Goal: Information Seeking & Learning: Learn about a topic

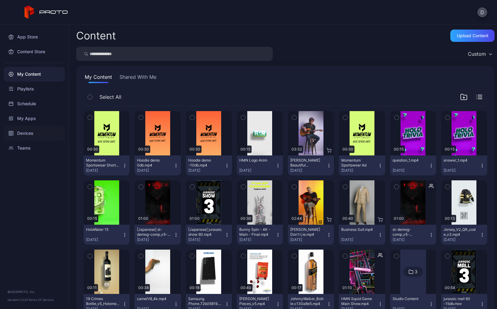
click at [37, 131] on div "Devices" at bounding box center [34, 133] width 61 height 15
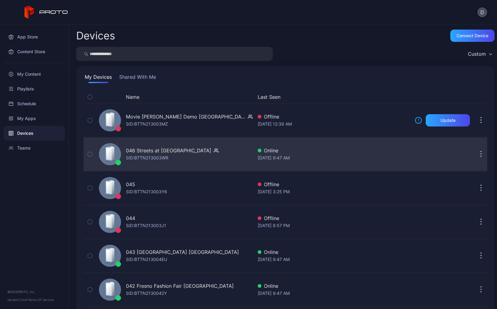
click at [221, 155] on div "046 Streets at [GEOGRAPHIC_DATA]: BTTN213003WR" at bounding box center [174, 154] width 156 height 31
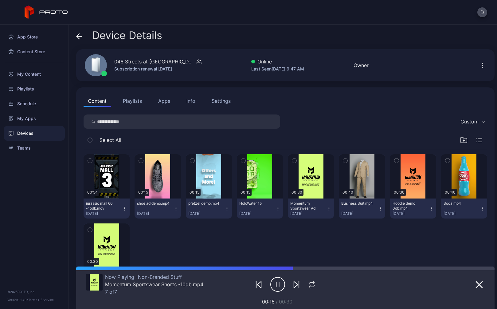
click at [220, 104] on div "Settings" at bounding box center [221, 100] width 19 height 7
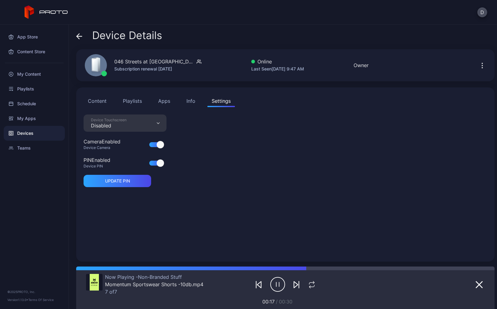
click at [192, 97] on div "Info" at bounding box center [191, 100] width 9 height 7
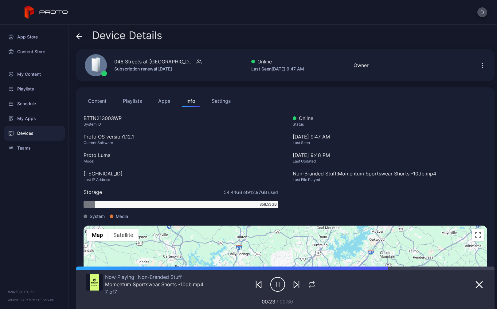
click at [80, 35] on icon at bounding box center [79, 36] width 6 height 6
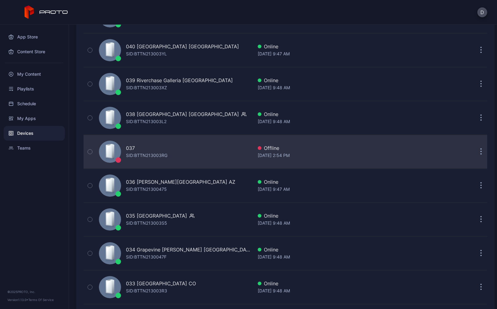
scroll to position [338, 0]
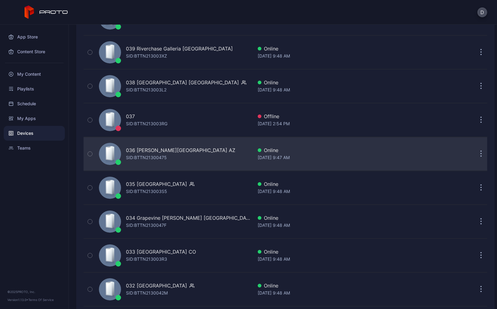
click at [220, 151] on div "036 [PERSON_NAME][GEOGRAPHIC_DATA] AZ SID: BTTN21300475" at bounding box center [174, 153] width 156 height 31
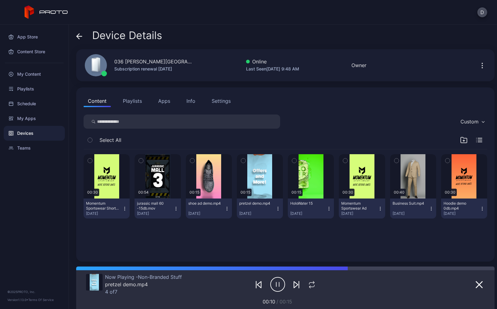
click at [193, 100] on div "Info" at bounding box center [191, 100] width 9 height 7
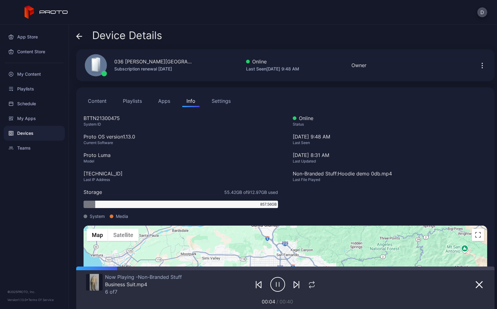
click at [80, 37] on icon at bounding box center [79, 36] width 6 height 6
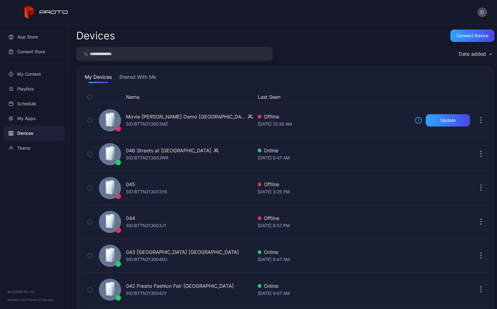
scroll to position [338, 0]
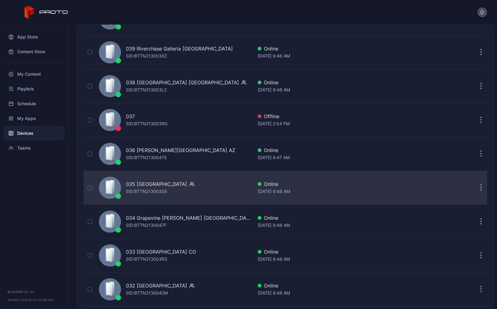
click at [215, 183] on div "035 [GEOGRAPHIC_DATA] SID: BTTN213003S5" at bounding box center [174, 187] width 156 height 31
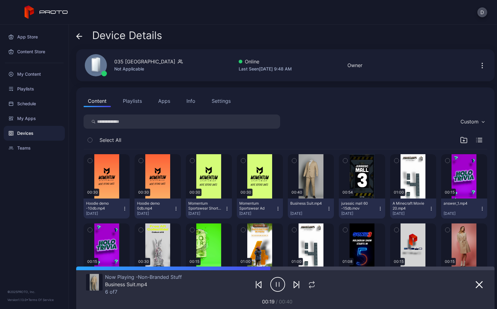
click at [189, 100] on div "Info" at bounding box center [191, 100] width 9 height 7
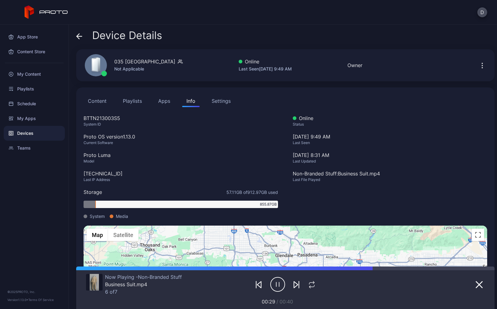
click at [77, 35] on icon at bounding box center [79, 36] width 6 height 6
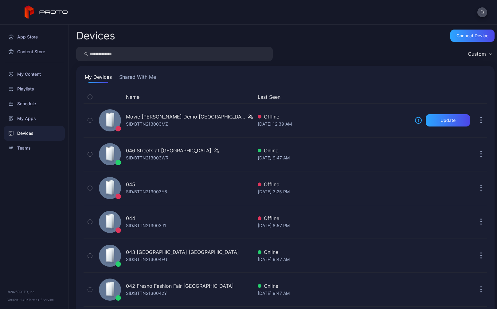
scroll to position [338, 0]
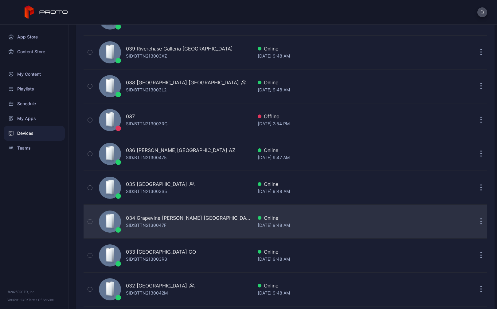
click at [208, 219] on div "034 Grapevine [PERSON_NAME] [GEOGRAPHIC_DATA] [PERSON_NAME]: BTTN2130047F" at bounding box center [174, 221] width 156 height 31
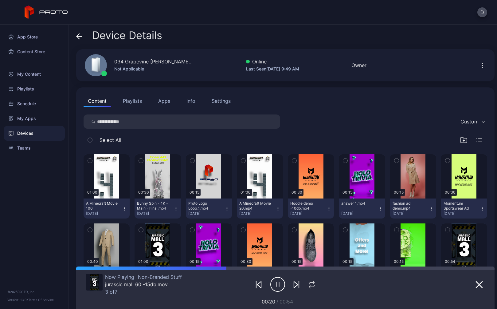
click at [191, 101] on div "Info" at bounding box center [191, 100] width 9 height 7
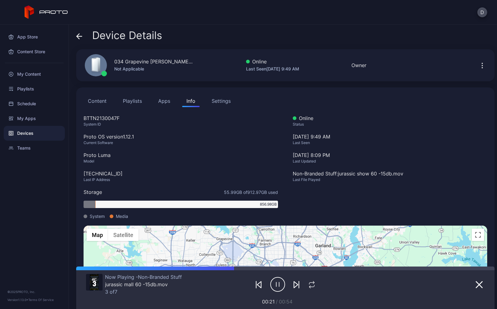
click at [79, 34] on icon at bounding box center [78, 35] width 2 height 5
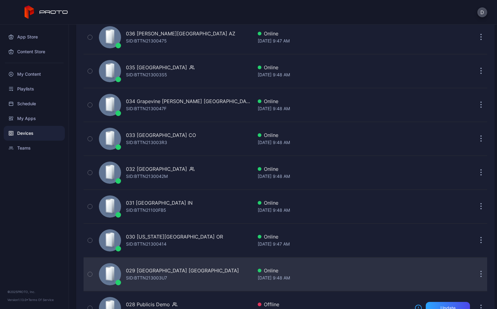
scroll to position [518, 0]
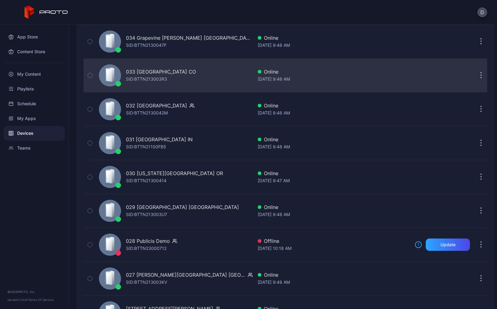
click at [201, 77] on div "033 FlatIron Crossing CO SID: BTTN213003R3" at bounding box center [174, 75] width 156 height 31
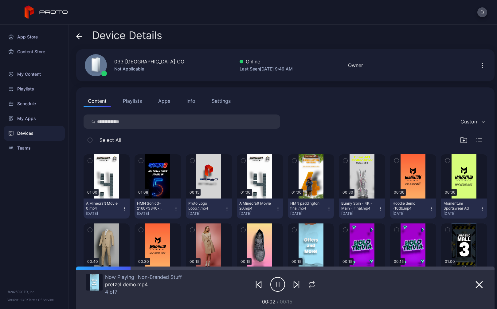
click at [191, 102] on div "Info" at bounding box center [191, 100] width 9 height 7
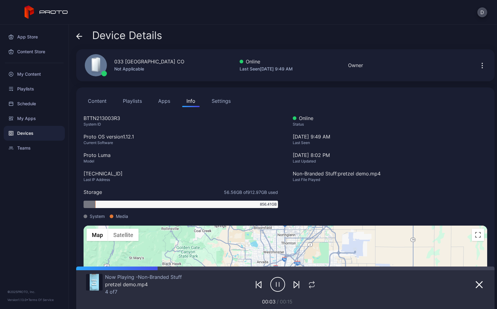
click at [76, 33] on div "Device Details 033 FlatIron Crossing CO Not Applicable Online Last Seen [DATE] …" at bounding box center [283, 167] width 428 height 284
click at [81, 36] on icon at bounding box center [79, 36] width 5 height 0
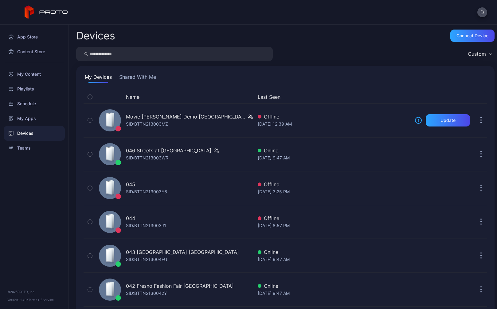
scroll to position [518, 0]
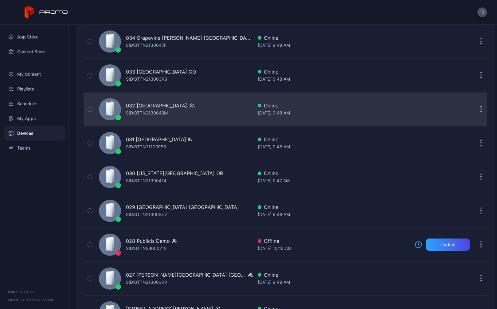
click at [202, 107] on div "032 [GEOGRAPHIC_DATA] SID: BTTN2130042M" at bounding box center [174, 109] width 156 height 31
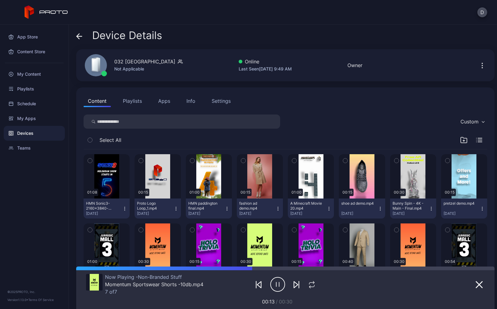
click at [189, 102] on div "Info" at bounding box center [191, 100] width 9 height 7
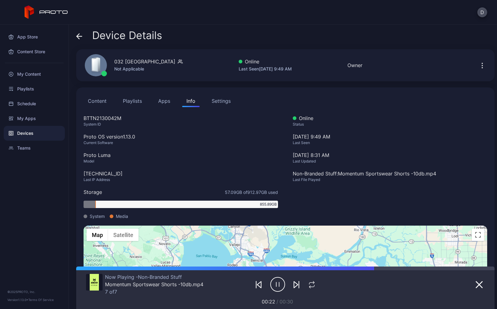
click at [78, 36] on icon at bounding box center [79, 36] width 5 height 0
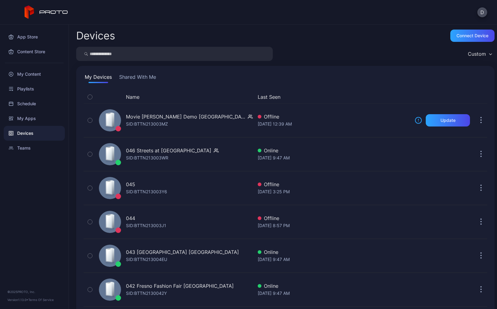
scroll to position [518, 0]
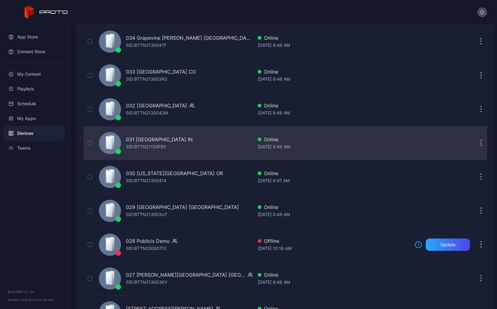
click at [203, 144] on div "031 [GEOGRAPHIC_DATA] IN SID: BTTN21100FB5" at bounding box center [174, 143] width 156 height 31
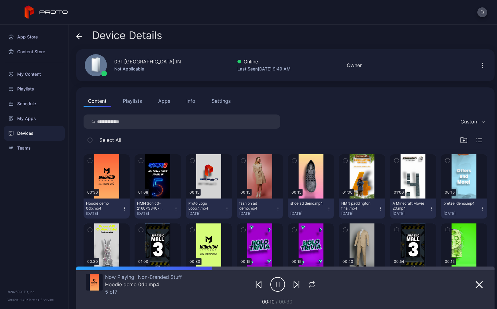
click at [187, 99] on div "Info" at bounding box center [191, 100] width 9 height 7
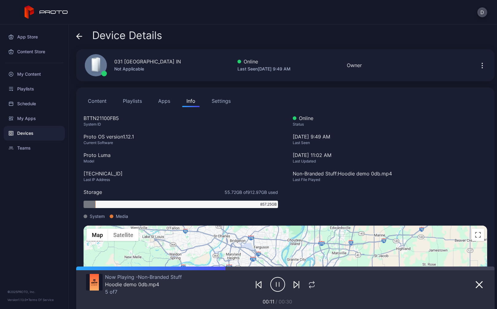
click at [82, 36] on div "Device Details" at bounding box center [119, 36] width 86 height 15
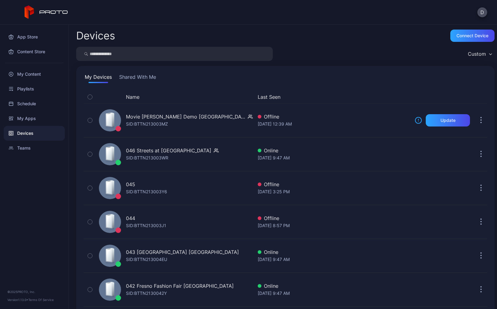
scroll to position [518, 0]
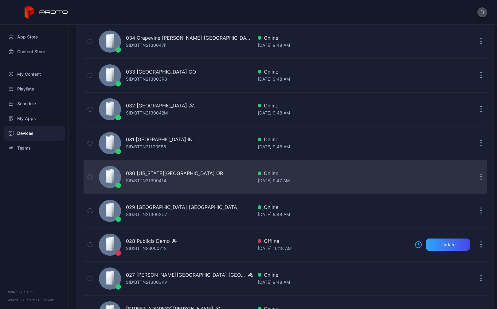
click at [205, 174] on div "030 [US_STATE][GEOGRAPHIC_DATA] OR SID: BTTN21300414" at bounding box center [174, 176] width 156 height 31
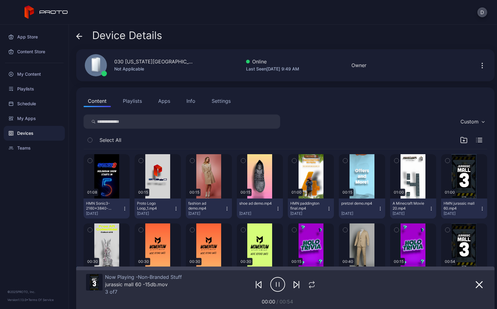
click at [191, 100] on div "Info" at bounding box center [191, 100] width 9 height 7
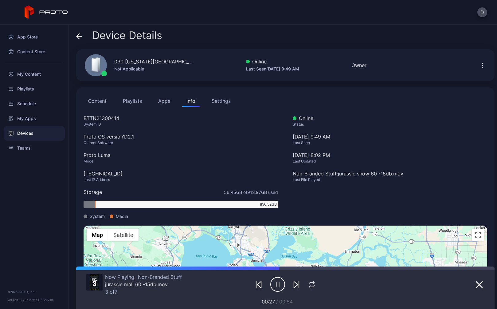
click at [78, 33] on icon at bounding box center [79, 36] width 6 height 6
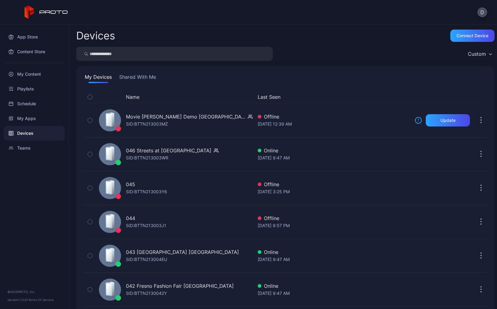
scroll to position [518, 0]
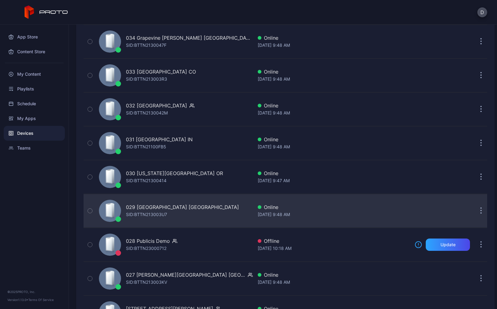
click at [207, 211] on div "029 [GEOGRAPHIC_DATA] [GEOGRAPHIC_DATA] SID: BTTN213003U7" at bounding box center [174, 210] width 156 height 31
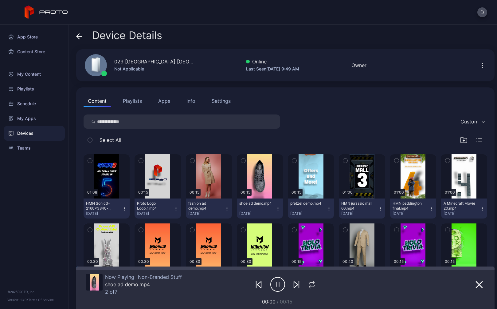
click at [190, 99] on div "Info" at bounding box center [191, 100] width 9 height 7
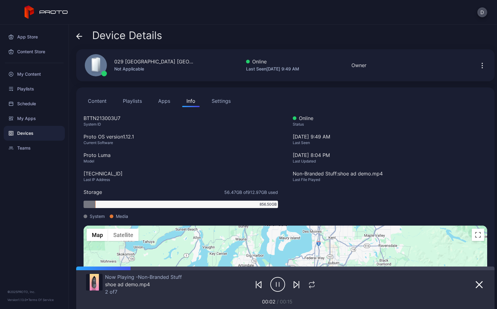
click at [80, 35] on icon at bounding box center [79, 36] width 6 height 6
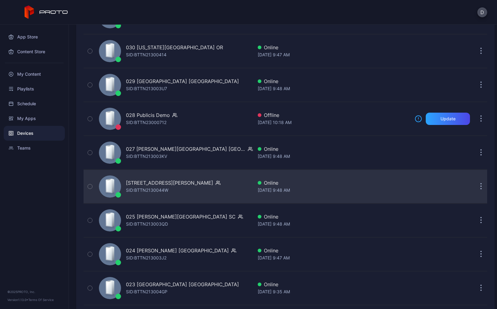
scroll to position [648, 0]
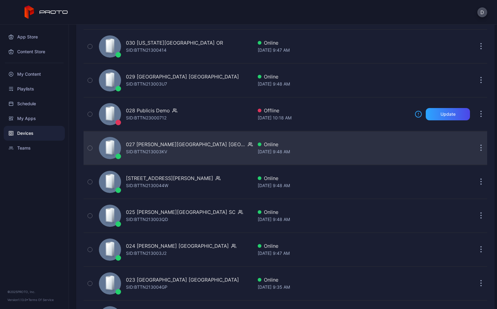
click at [217, 149] on div "027 [PERSON_NAME][GEOGRAPHIC_DATA] [GEOGRAPHIC_DATA] SID: BTTN213003KV" at bounding box center [174, 147] width 156 height 31
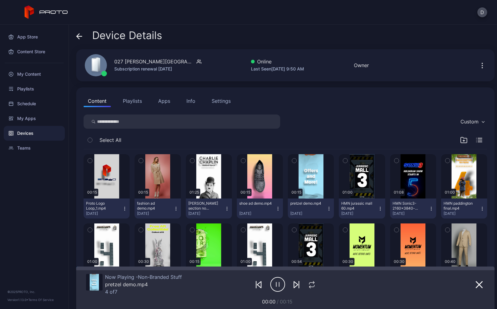
click at [190, 101] on div "Info" at bounding box center [191, 100] width 9 height 7
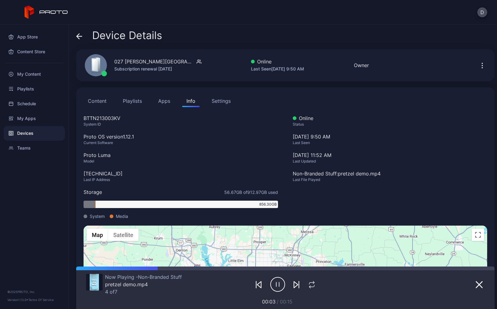
click at [75, 35] on div "Device Details [GEOGRAPHIC_DATA][PERSON_NAME] [GEOGRAPHIC_DATA] Subscription re…" at bounding box center [283, 167] width 428 height 284
click at [79, 35] on icon at bounding box center [78, 35] width 2 height 5
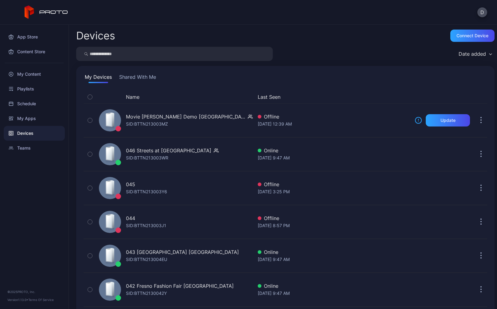
scroll to position [648, 0]
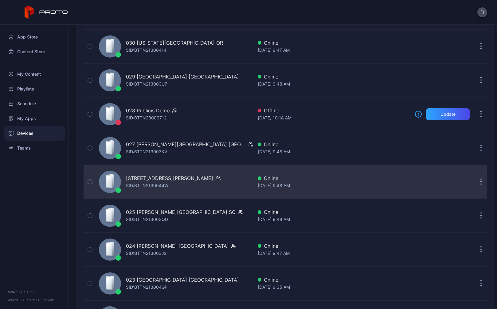
click at [205, 179] on div "[STREET_ADDRESS][PERSON_NAME] SID: BTTN2130044W" at bounding box center [174, 181] width 156 height 31
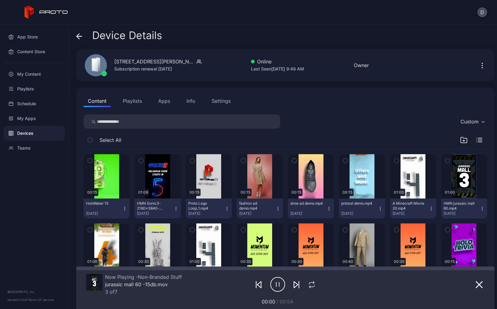
click at [186, 100] on button "Info" at bounding box center [191, 101] width 18 height 12
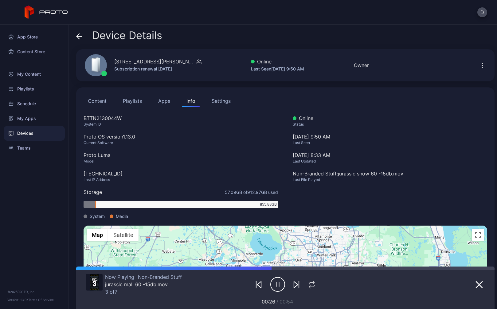
click at [81, 32] on span at bounding box center [79, 35] width 6 height 12
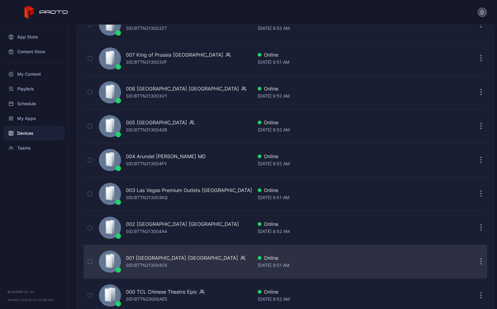
scroll to position [1430, 0]
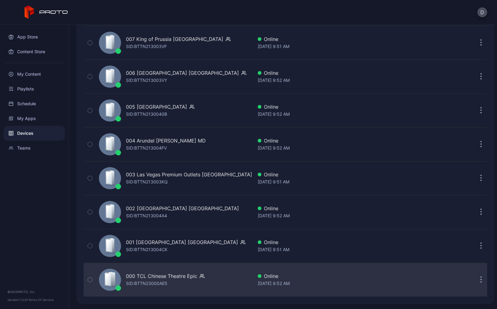
click at [228, 280] on div "000 TCL Chinese Theatre Epic SID: BTTN23000AE5" at bounding box center [174, 279] width 156 height 31
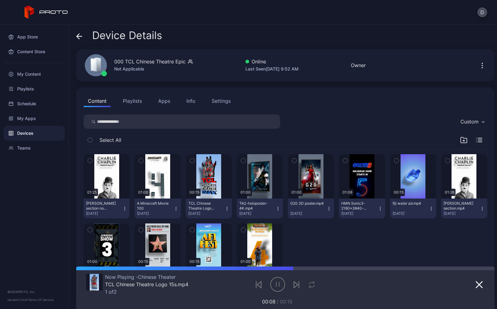
click at [192, 101] on div "Info" at bounding box center [191, 100] width 9 height 7
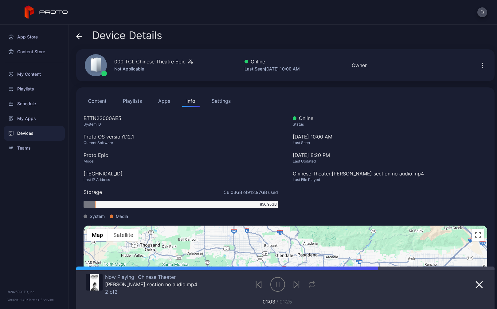
click at [32, 133] on div "Devices" at bounding box center [34, 133] width 61 height 15
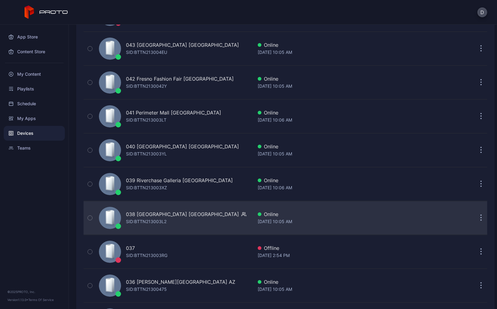
scroll to position [270, 0]
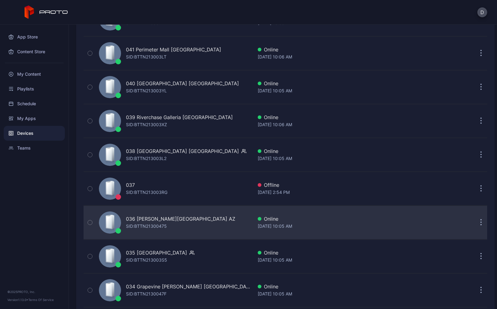
click at [217, 220] on div "036 [PERSON_NAME][GEOGRAPHIC_DATA] AZ SID: BTTN21300475" at bounding box center [174, 222] width 156 height 31
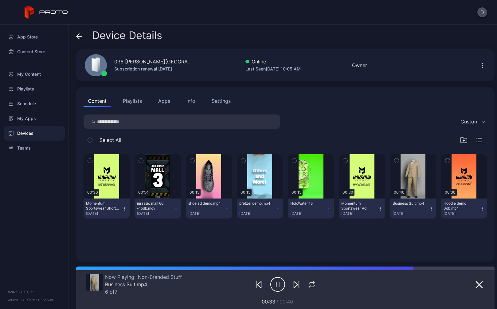
click at [127, 102] on button "Playlists" at bounding box center [133, 101] width 28 height 12
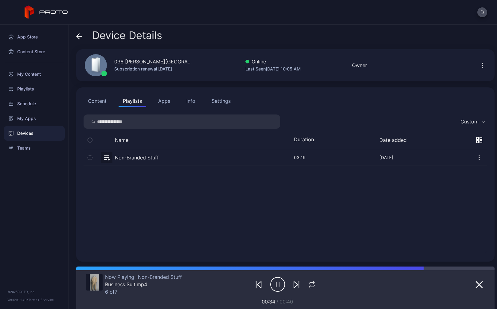
click at [98, 100] on button "Content" at bounding box center [97, 101] width 27 height 12
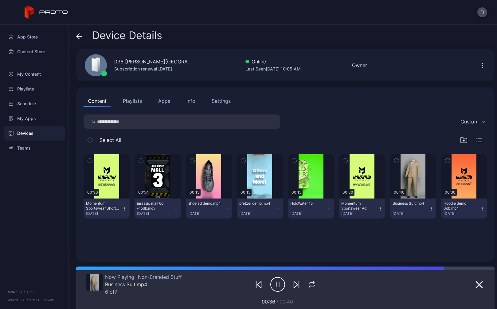
click at [132, 100] on button "Playlists" at bounding box center [133, 101] width 28 height 12
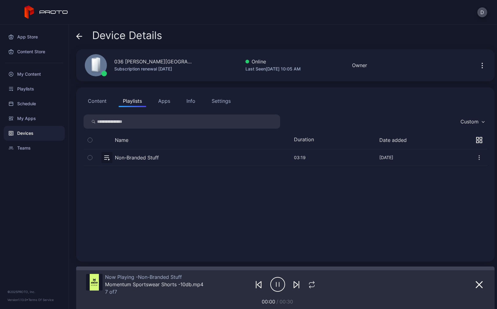
click at [164, 103] on button "Apps" at bounding box center [164, 101] width 21 height 12
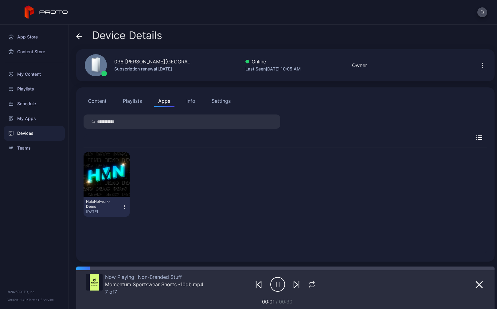
click at [219, 103] on div "Settings" at bounding box center [221, 100] width 19 height 7
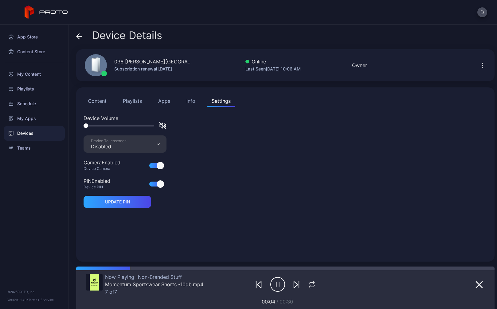
click at [193, 102] on div "Info" at bounding box center [191, 100] width 9 height 7
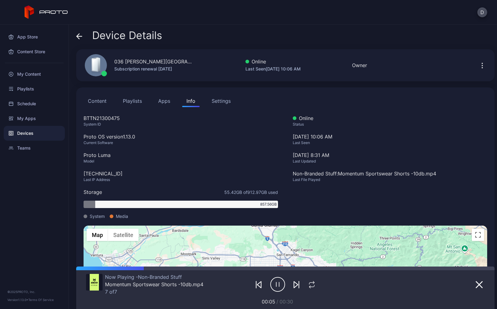
click at [165, 100] on button "Apps" at bounding box center [164, 101] width 21 height 12
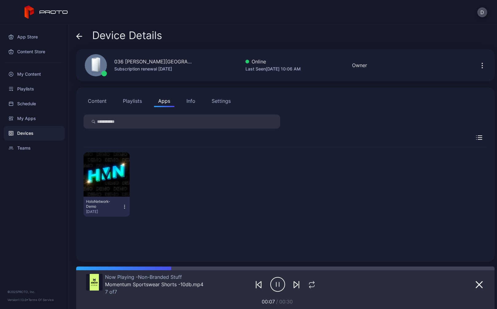
click at [190, 99] on div "Info" at bounding box center [191, 100] width 9 height 7
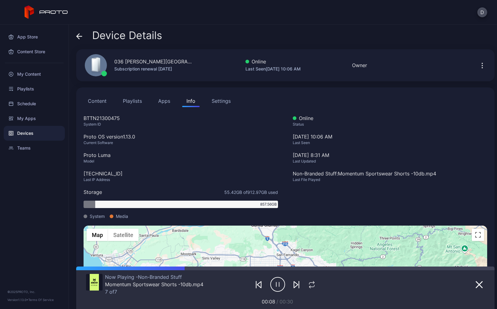
click at [222, 100] on div "Settings" at bounding box center [221, 100] width 19 height 7
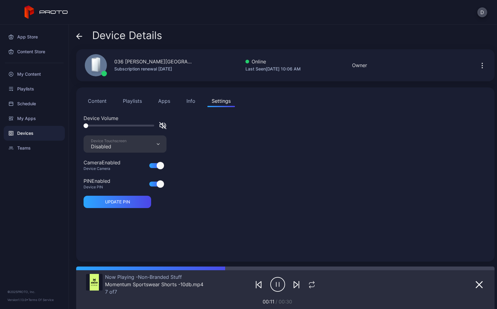
click at [89, 103] on button "Content" at bounding box center [97, 101] width 27 height 12
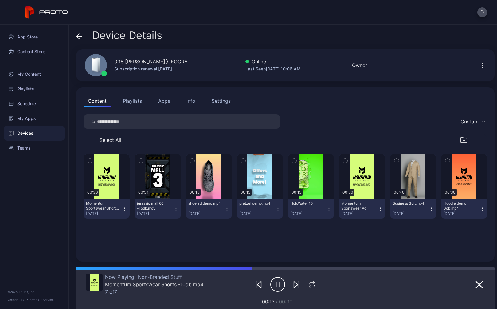
click at [33, 133] on div "Devices" at bounding box center [34, 133] width 61 height 15
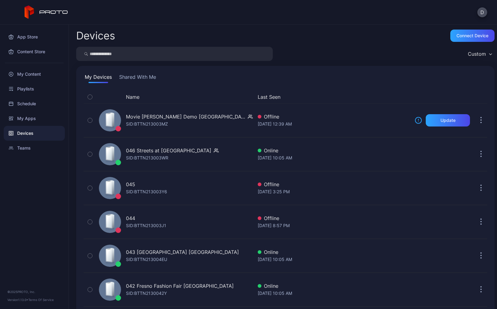
scroll to position [270, 0]
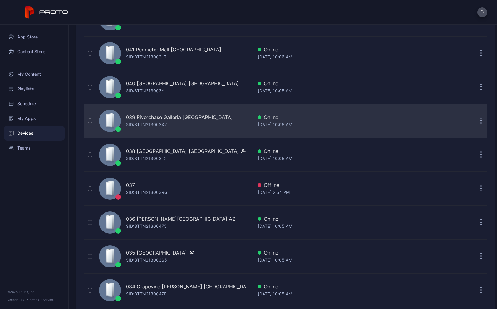
click at [196, 122] on div "039 Riverchase Galleria [GEOGRAPHIC_DATA]: BTTN213003XZ" at bounding box center [174, 120] width 156 height 31
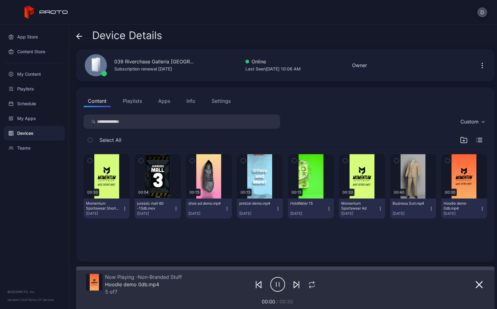
click at [219, 99] on div "Settings" at bounding box center [221, 100] width 19 height 7
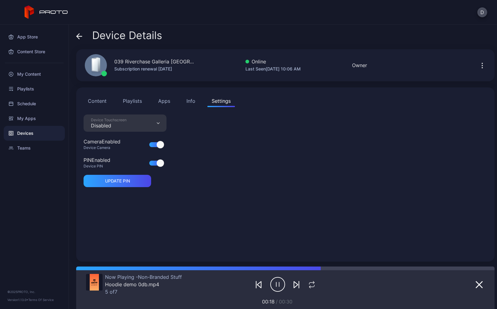
click at [43, 134] on div "Devices" at bounding box center [34, 133] width 61 height 15
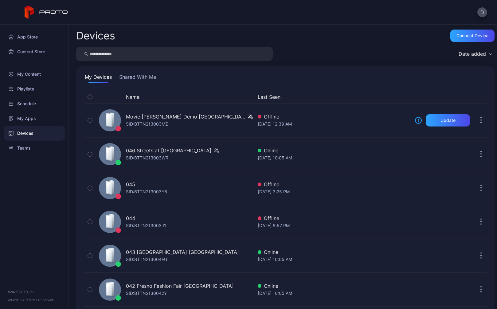
scroll to position [270, 0]
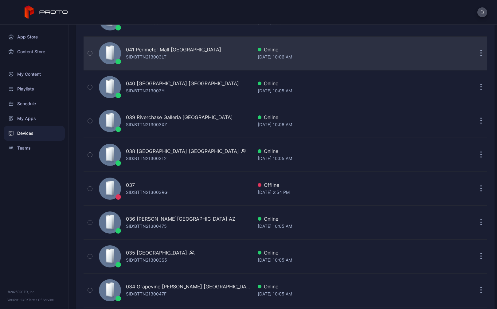
click at [199, 55] on div "041 Perimeter Mall [GEOGRAPHIC_DATA] SID: BTTN213003LT" at bounding box center [174, 53] width 156 height 31
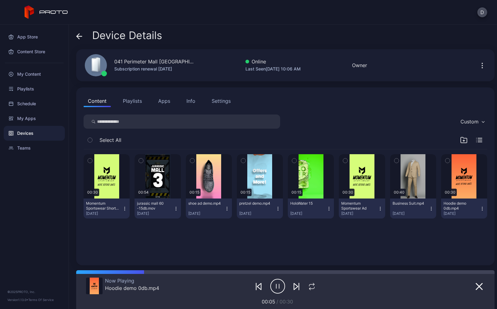
click at [224, 102] on div "Settings" at bounding box center [221, 100] width 19 height 7
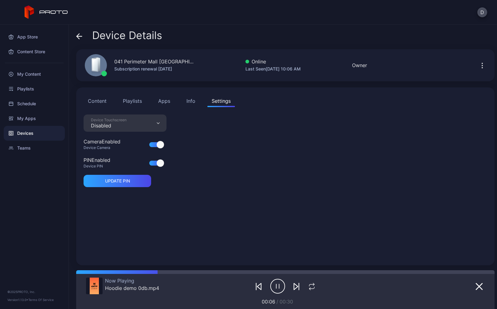
click at [29, 132] on div "Devices" at bounding box center [34, 133] width 61 height 15
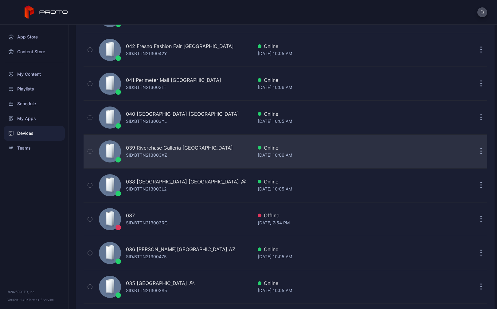
scroll to position [223, 0]
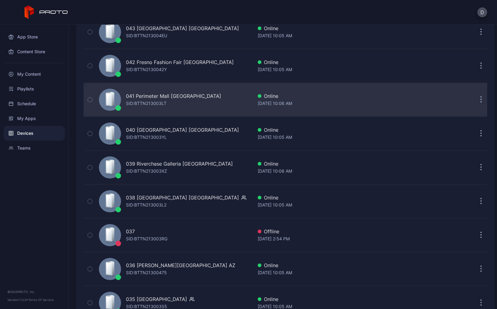
click at [200, 97] on div "041 Perimeter Mall [GEOGRAPHIC_DATA] SID: BTTN213003LT" at bounding box center [174, 99] width 156 height 31
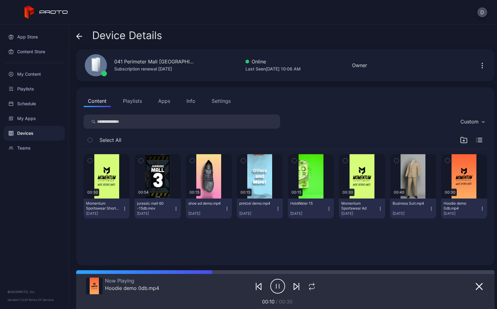
click at [221, 98] on div "Settings" at bounding box center [221, 100] width 19 height 7
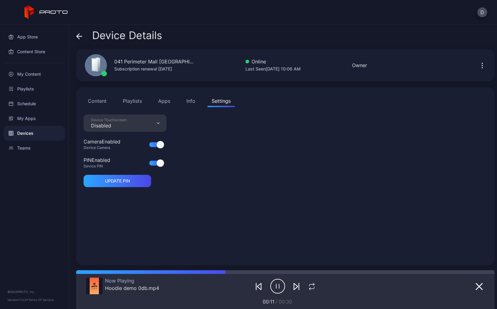
click at [46, 136] on div "Devices" at bounding box center [34, 133] width 61 height 15
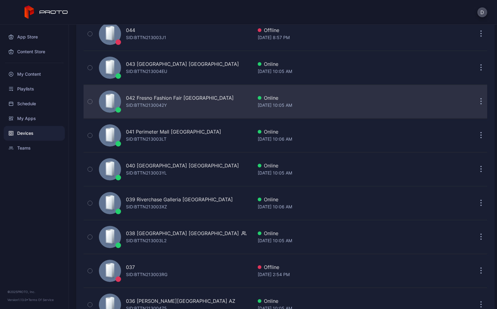
scroll to position [184, 0]
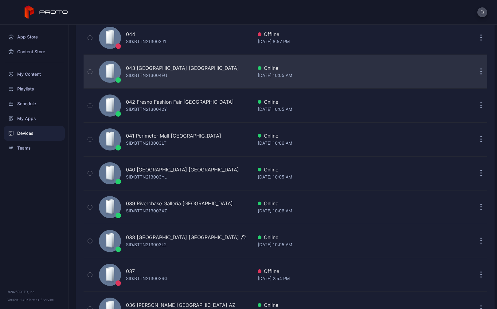
click at [202, 77] on div "[STREET_ADDRESS] SID: BTTN213004EU" at bounding box center [174, 71] width 156 height 31
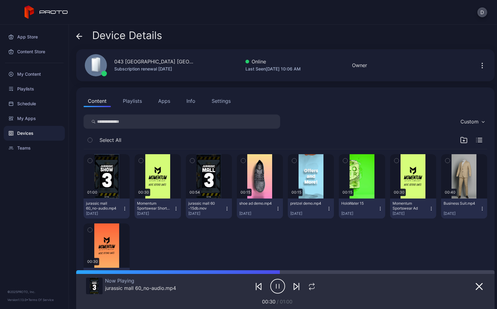
click at [224, 101] on div "Settings" at bounding box center [221, 100] width 19 height 7
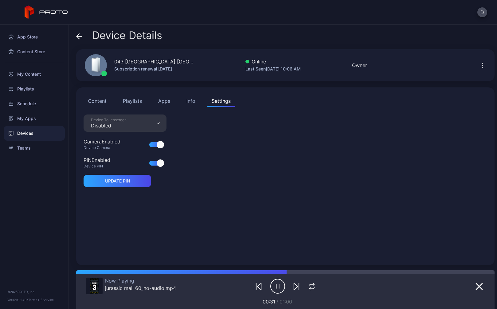
click at [36, 134] on div "Devices" at bounding box center [34, 133] width 61 height 15
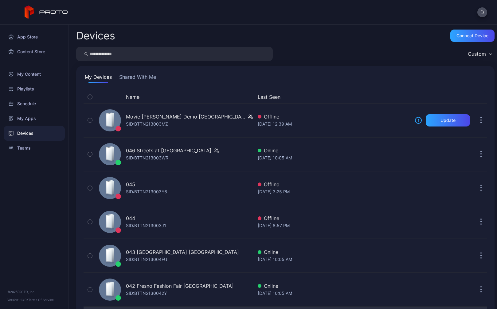
scroll to position [184, 0]
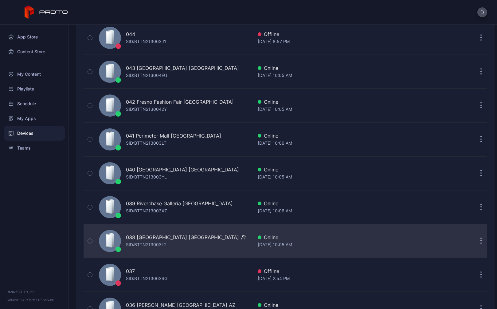
click at [199, 238] on div "038 [GEOGRAPHIC_DATA] [GEOGRAPHIC_DATA] SID: BTTN213003L2" at bounding box center [174, 240] width 156 height 31
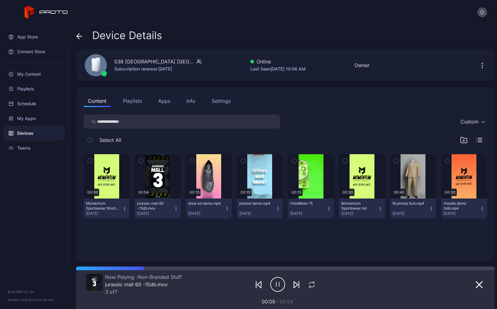
click at [220, 102] on div "Settings" at bounding box center [221, 100] width 19 height 7
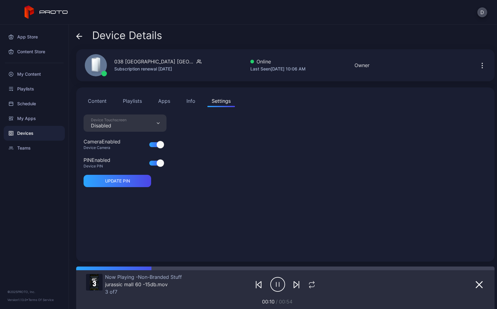
click at [48, 131] on div "Devices" at bounding box center [34, 133] width 61 height 15
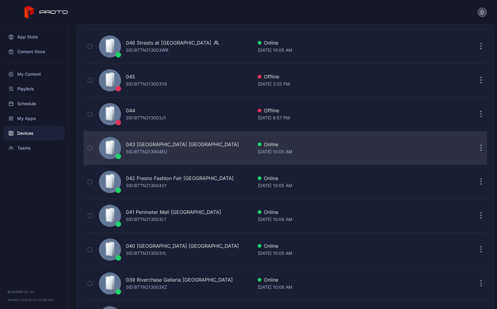
scroll to position [100, 0]
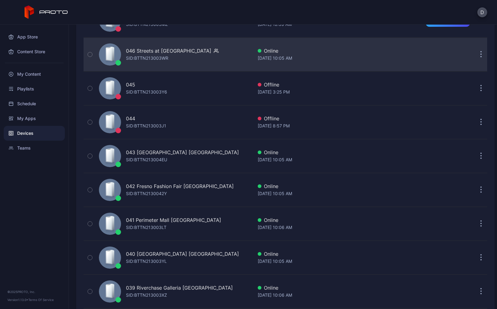
click at [211, 55] on div "046 Streets at [GEOGRAPHIC_DATA]: BTTN213003WR" at bounding box center [174, 54] width 156 height 31
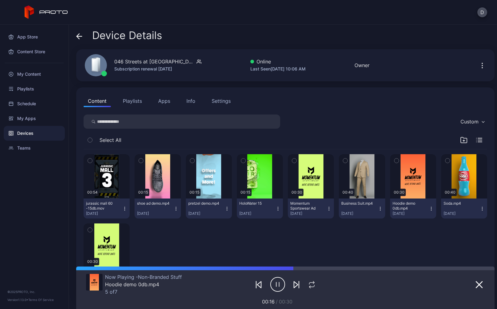
click at [222, 100] on div "Settings" at bounding box center [221, 100] width 19 height 7
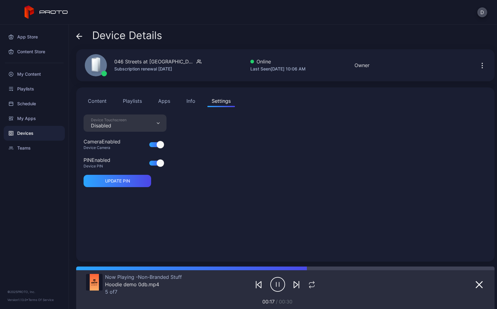
click at [47, 134] on div "Devices" at bounding box center [34, 133] width 61 height 15
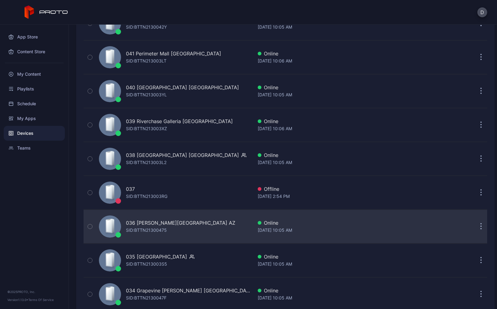
scroll to position [270, 0]
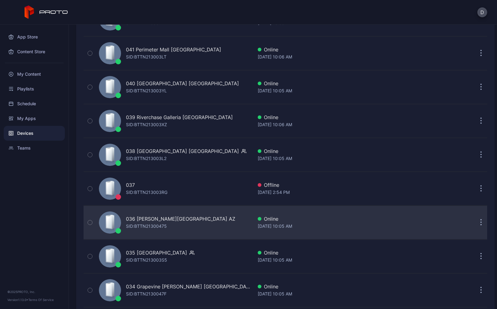
click at [213, 230] on div "036 [PERSON_NAME][GEOGRAPHIC_DATA] AZ SID: BTTN21300475" at bounding box center [174, 222] width 156 height 31
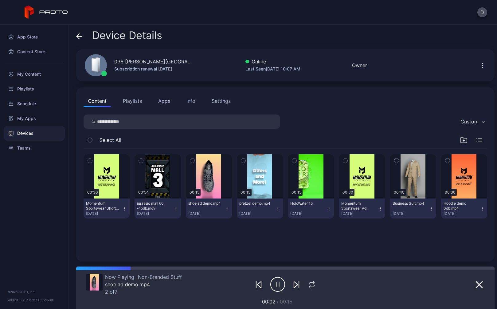
click at [213, 102] on div "Settings" at bounding box center [221, 100] width 19 height 7
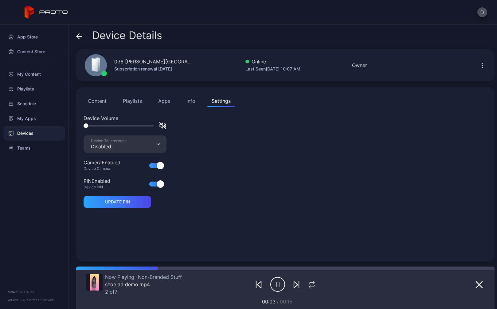
click at [34, 134] on div "Devices" at bounding box center [34, 133] width 61 height 15
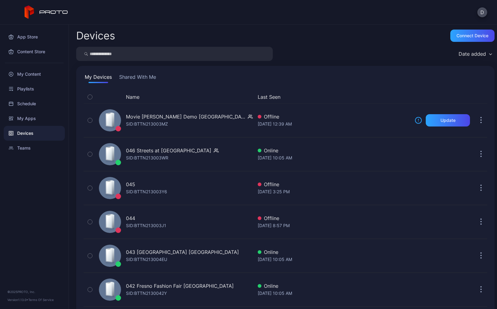
scroll to position [270, 0]
